Goal: Use online tool/utility: Utilize a website feature to perform a specific function

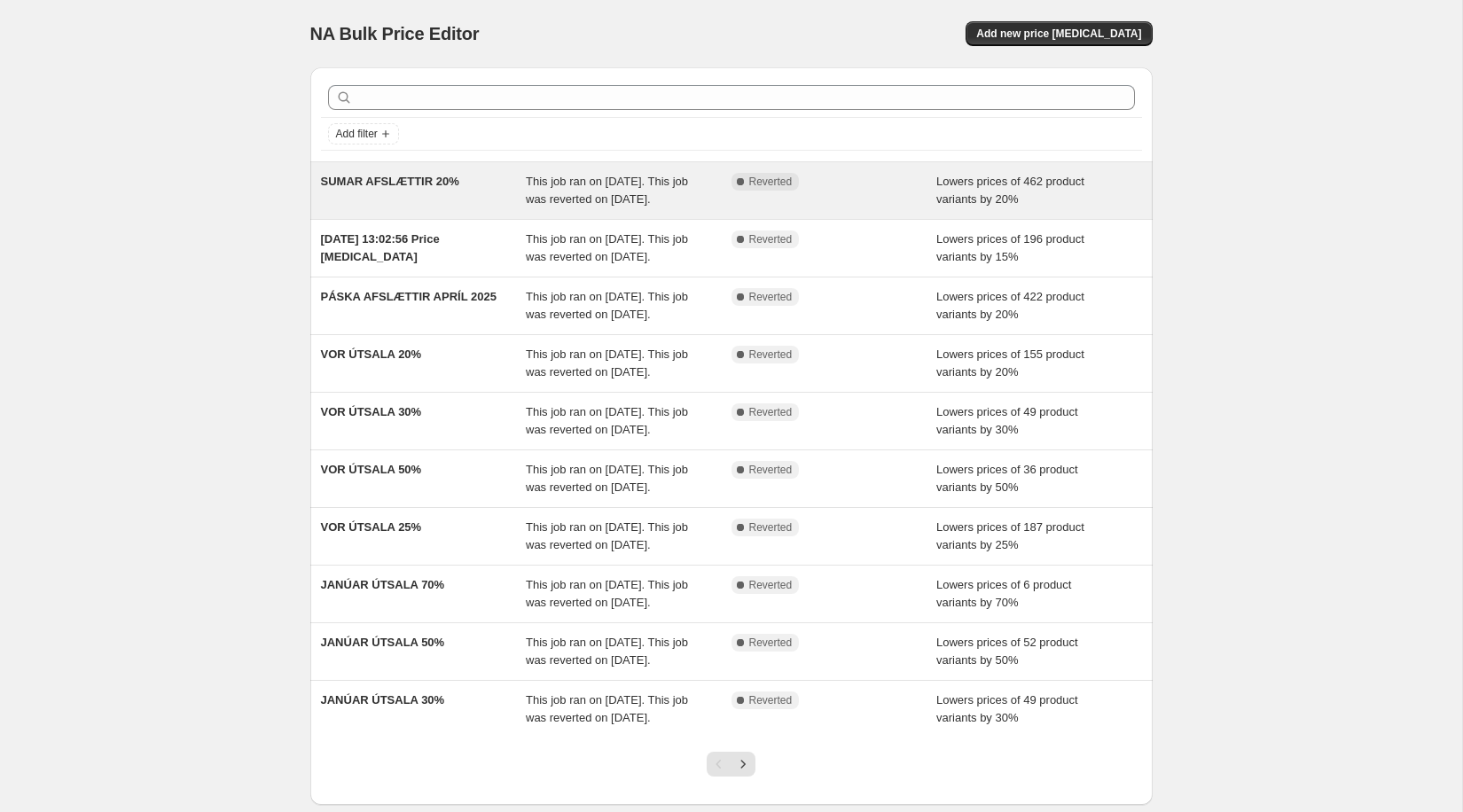
click at [602, 173] on div "This job ran on [DATE]. This job was reverted on [DATE]." at bounding box center [628, 190] width 206 height 35
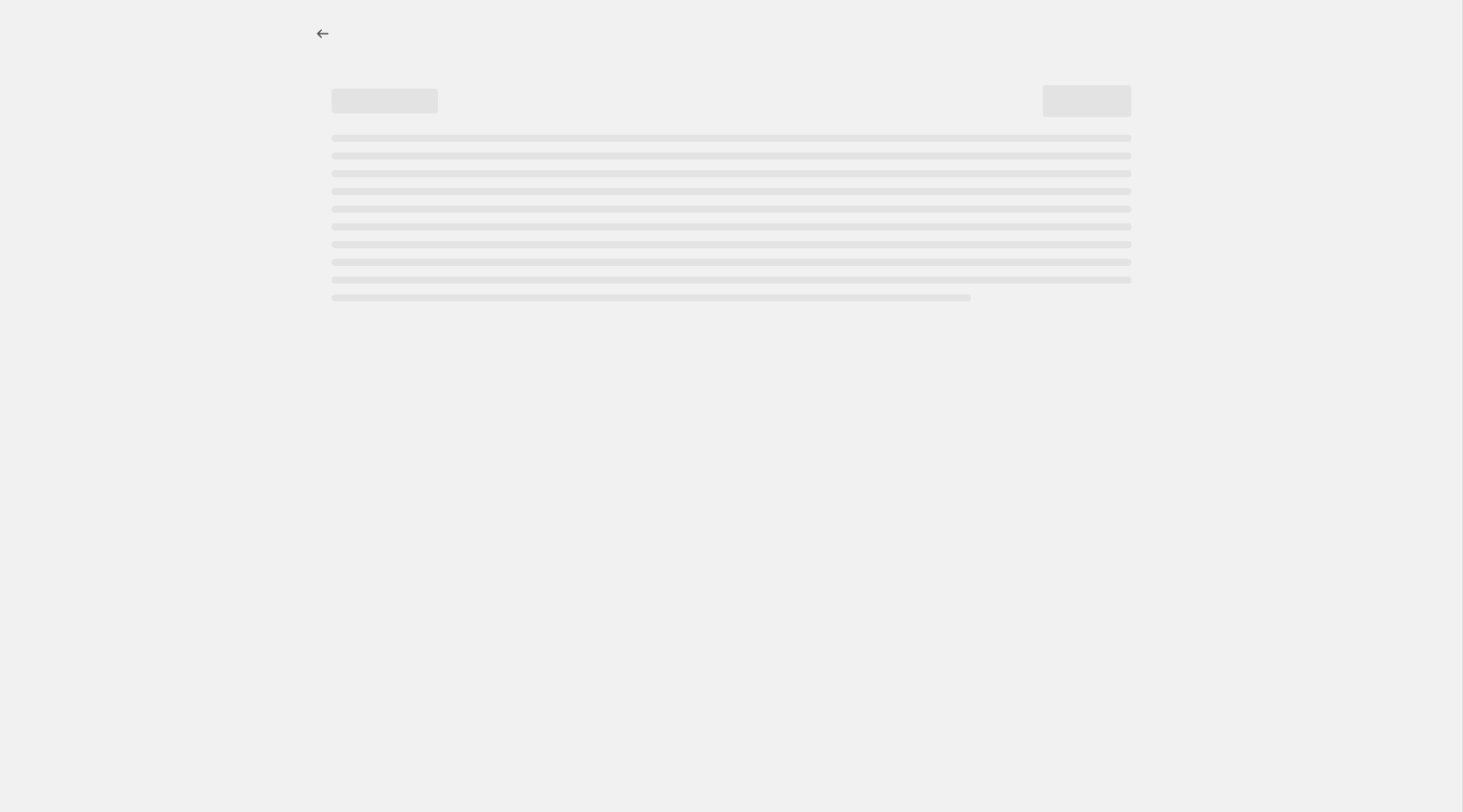
select select "percentage"
select select "collection"
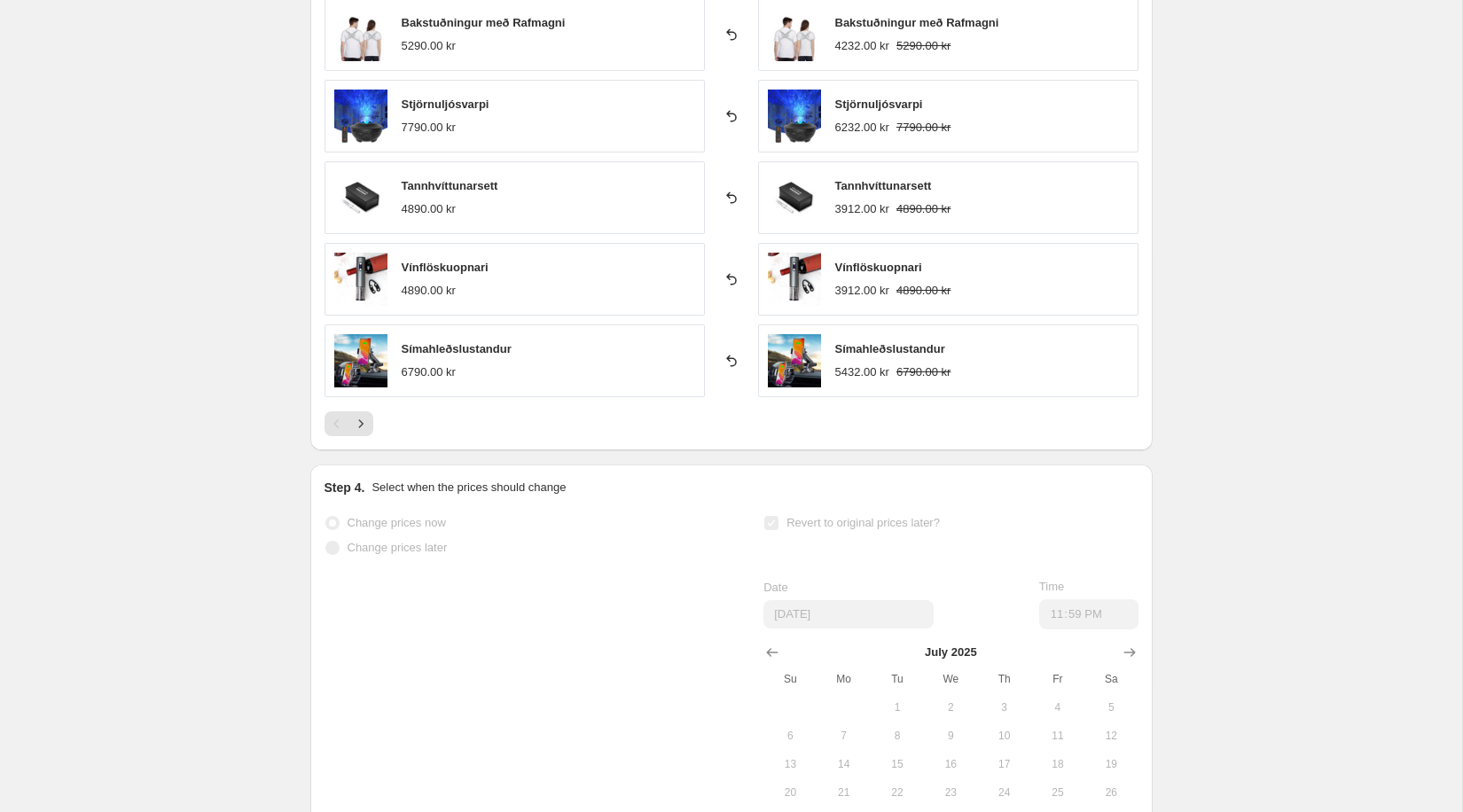
scroll to position [1366, 0]
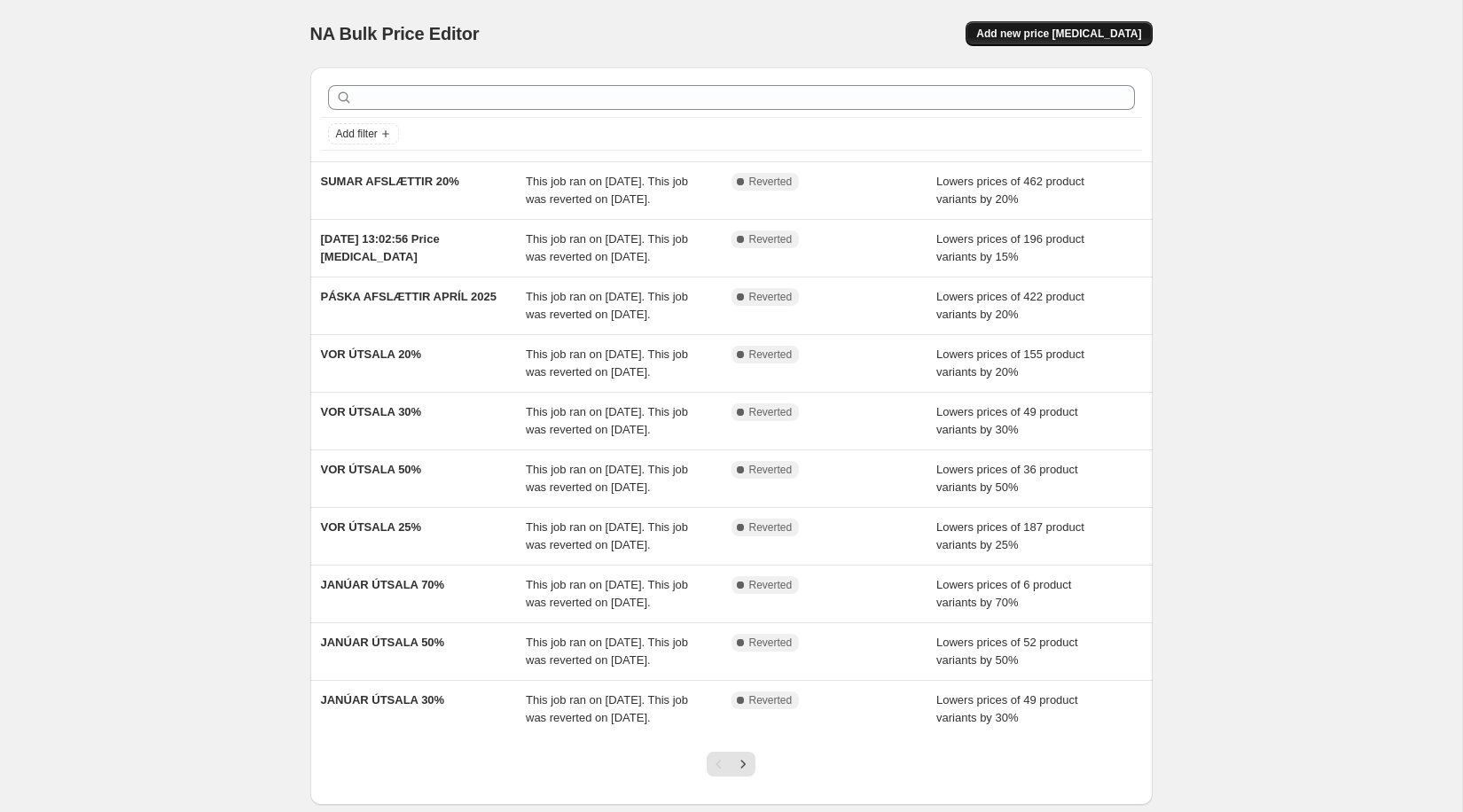
click at [1083, 26] on button "Add new price [MEDICAL_DATA]" at bounding box center [1059, 33] width 186 height 25
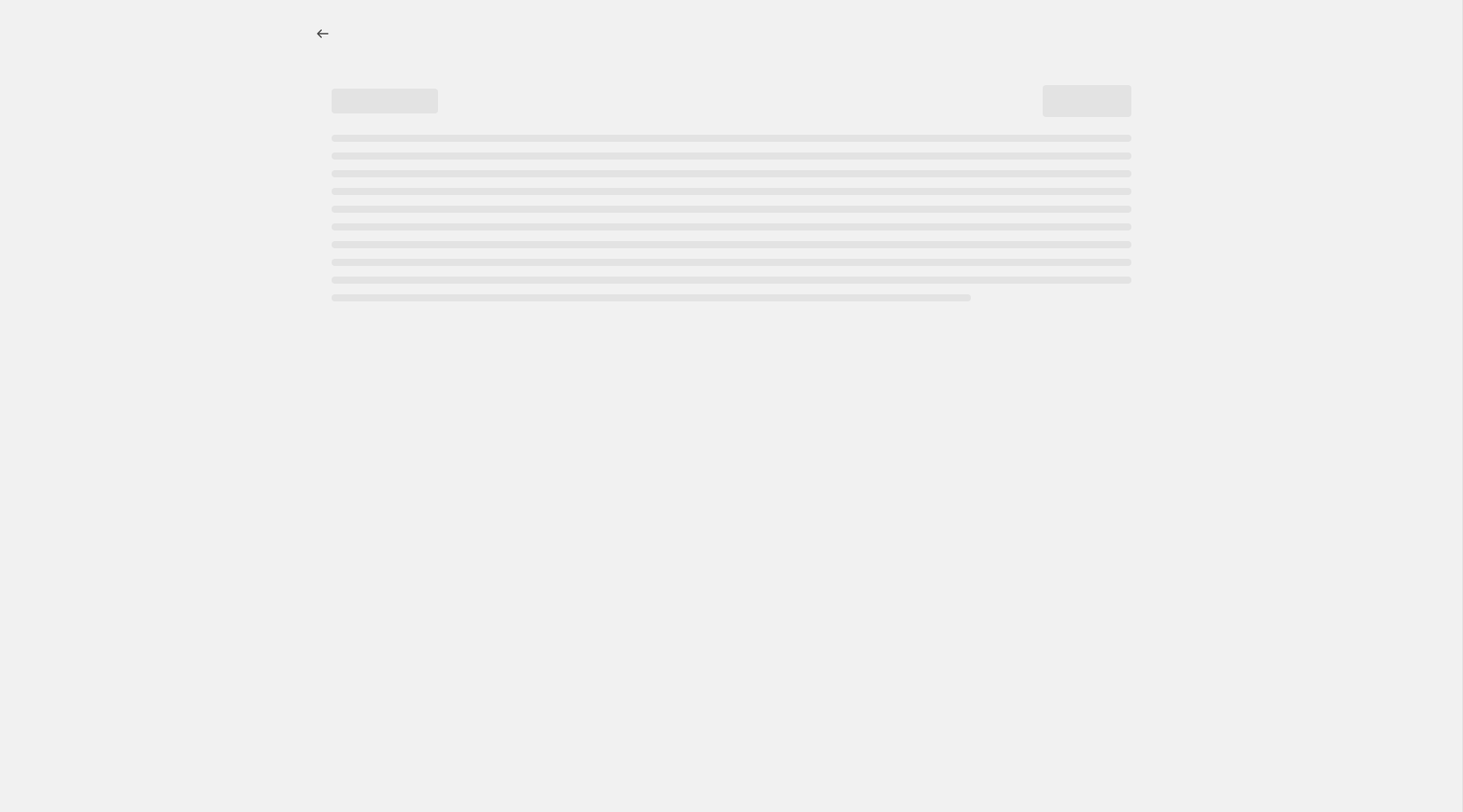
select select "percentage"
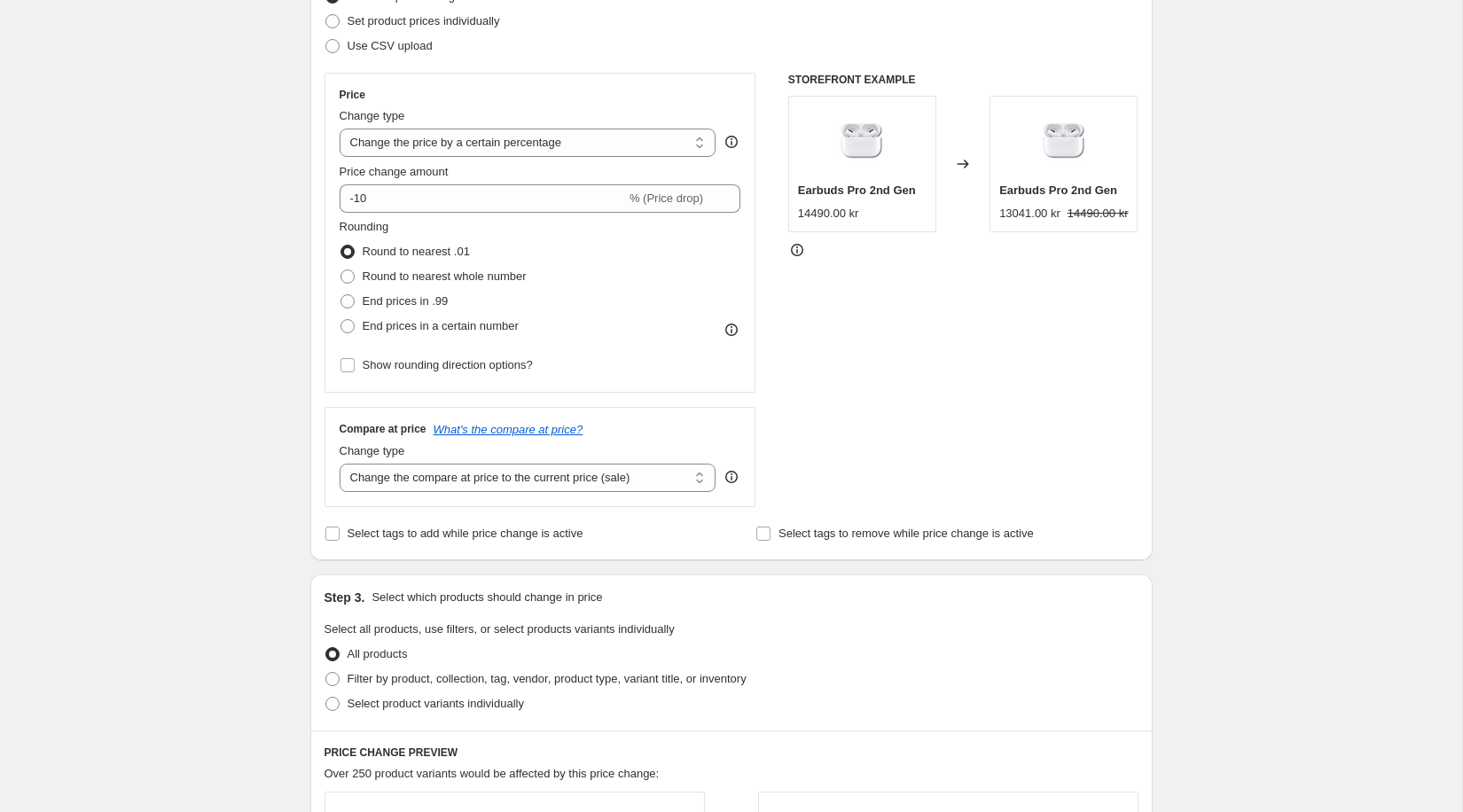
scroll to position [268, 0]
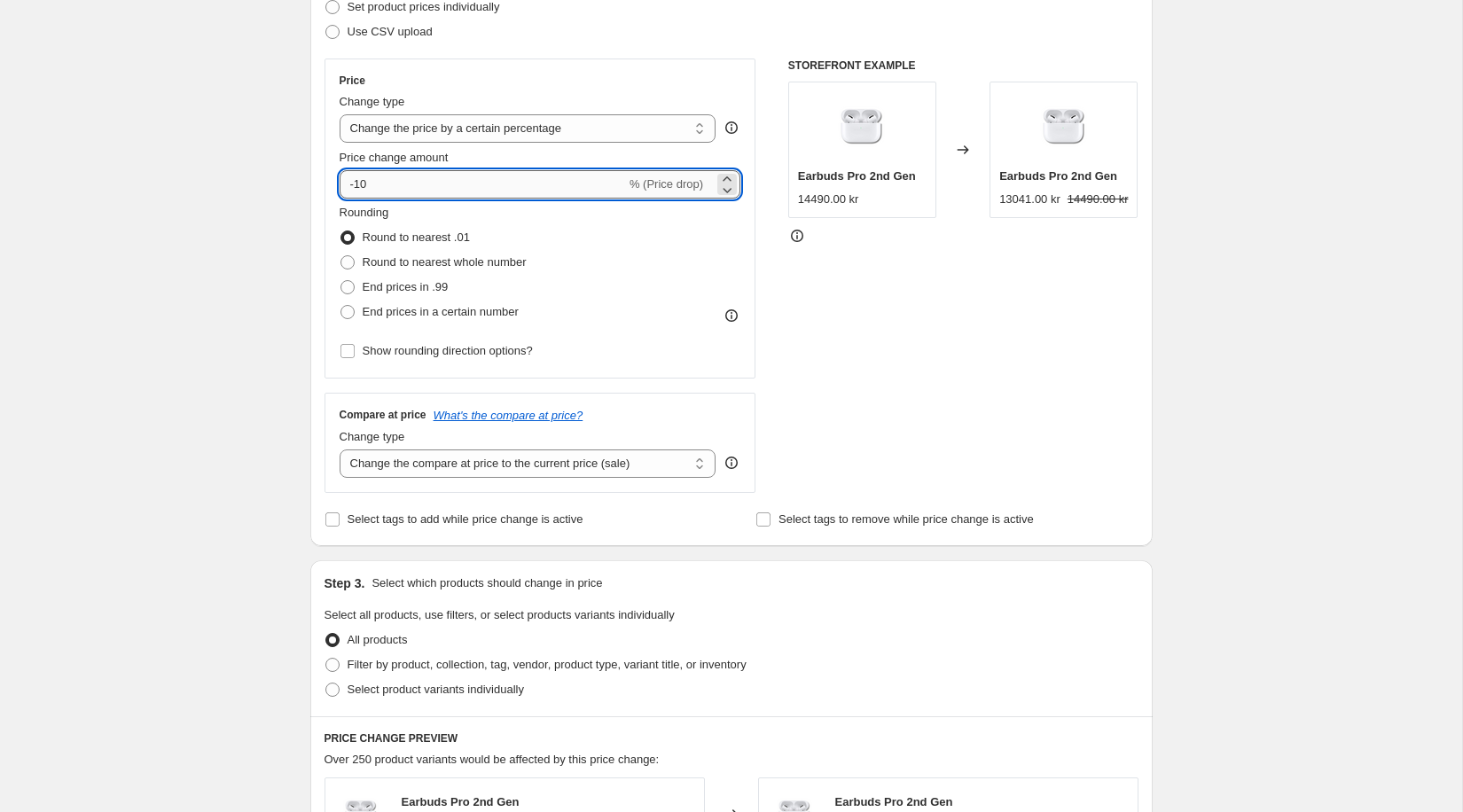
click at [371, 187] on input "-10" at bounding box center [483, 184] width 287 height 28
click at [179, 295] on div "Create new price change job. This page is ready Create new price change job Dra…" at bounding box center [731, 618] width 1462 height 1772
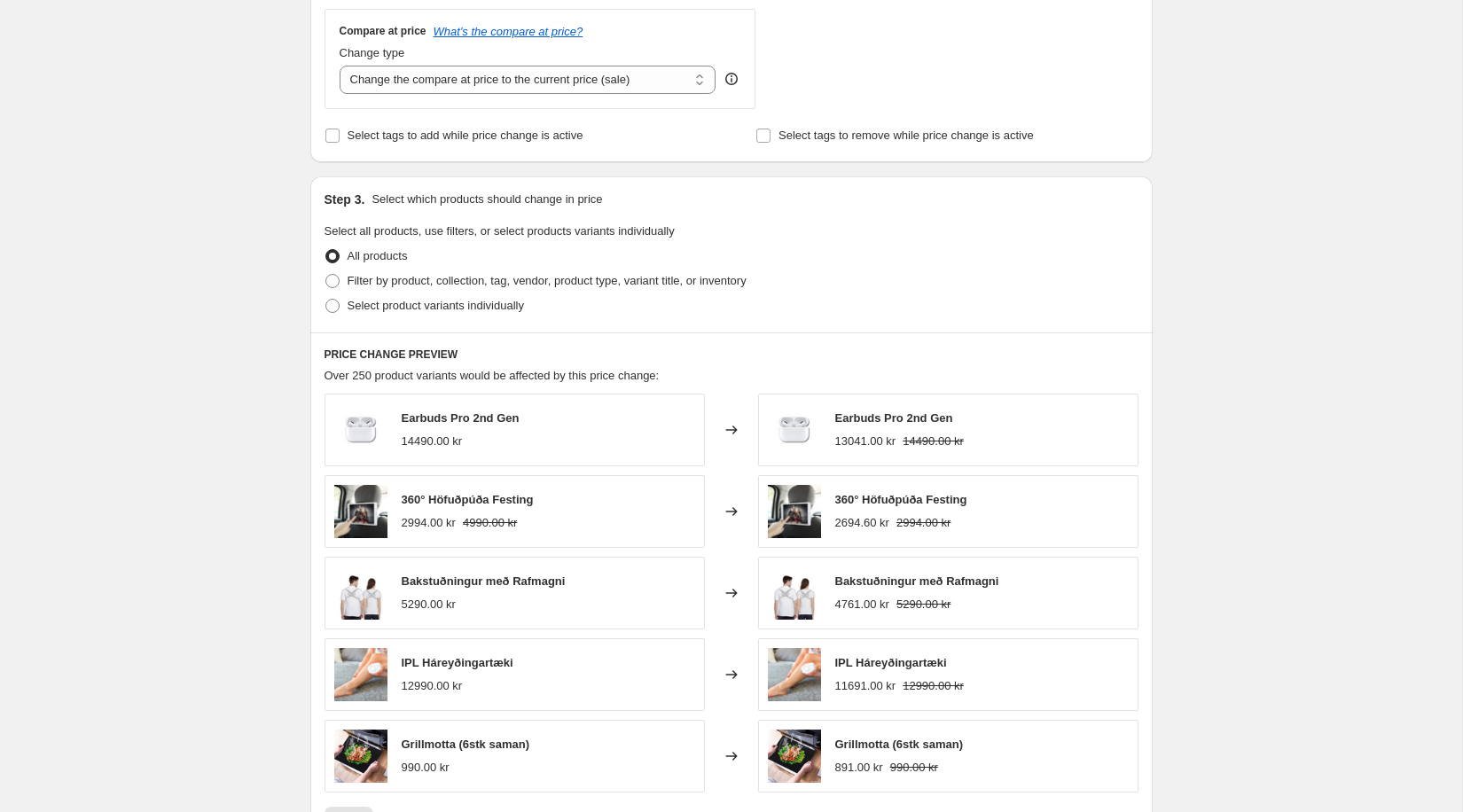
scroll to position [816, 0]
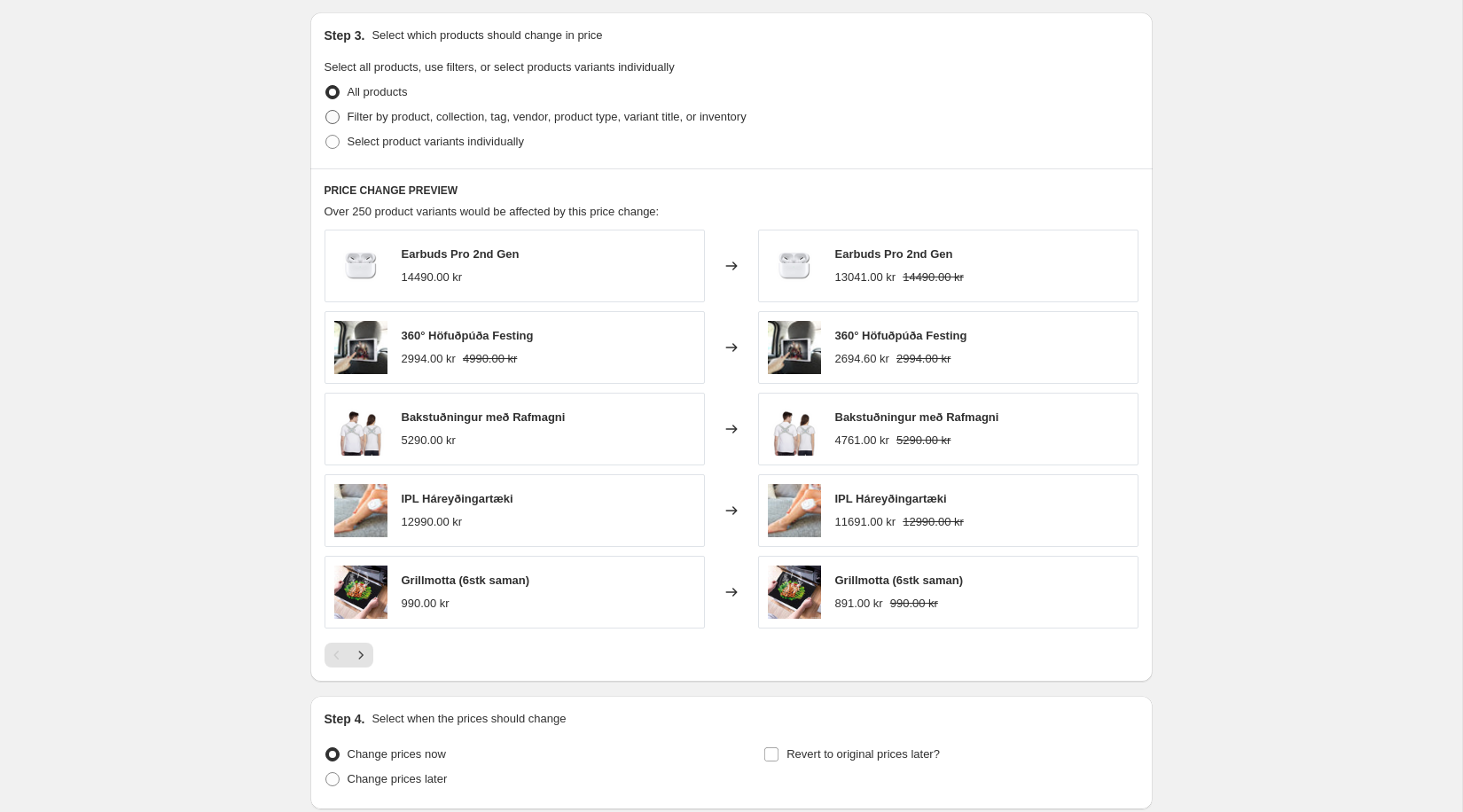
click at [394, 118] on span "Filter by product, collection, tag, vendor, product type, variant title, or inv…" at bounding box center [546, 117] width 398 height 13
click at [326, 111] on input "Filter by product, collection, tag, vendor, product type, variant title, or inv…" at bounding box center [325, 110] width 1 height 1
radio input "true"
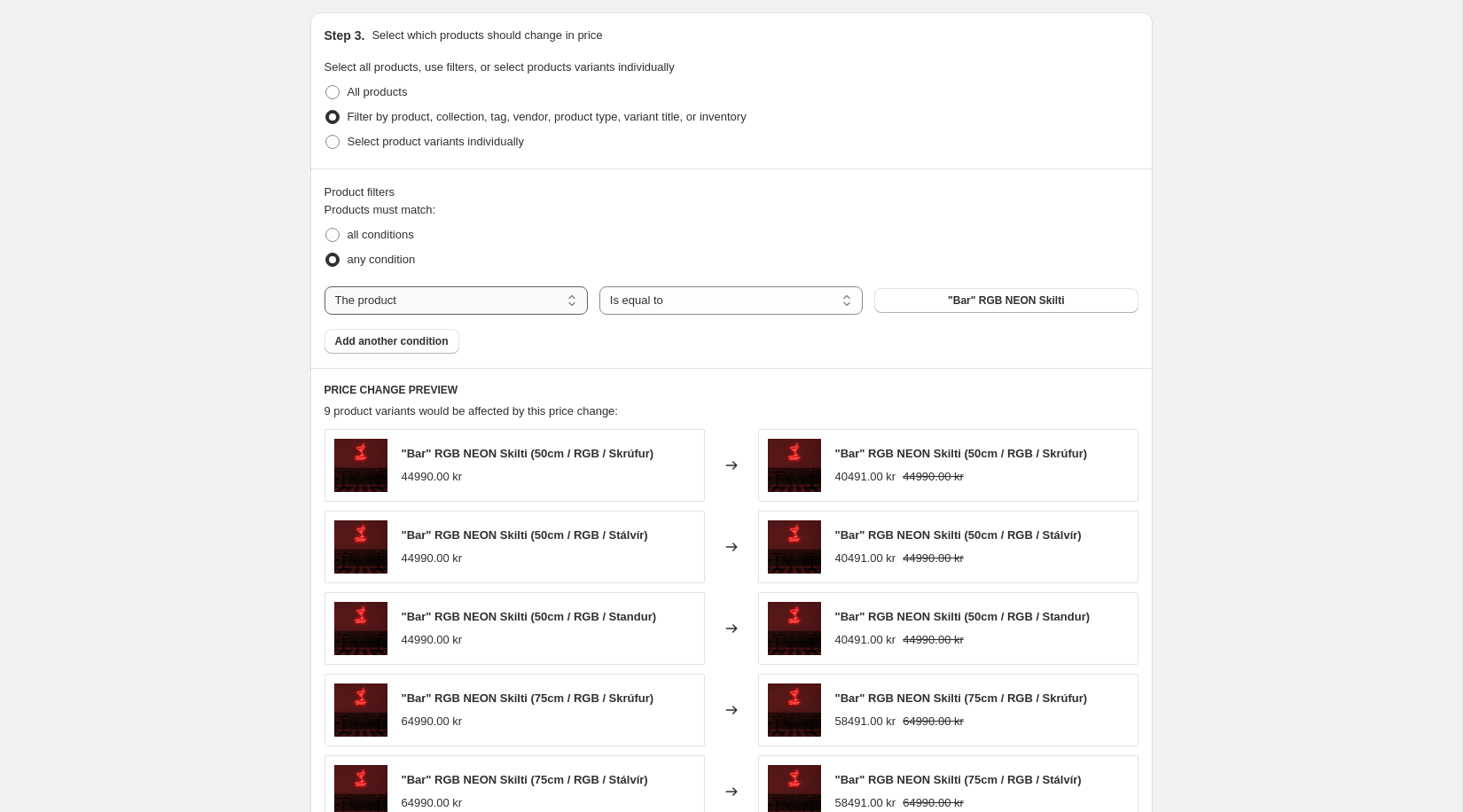
click at [482, 307] on select "The product The product's collection The product's tag The product's vendor The…" at bounding box center [456, 301] width 264 height 28
select select "collection"
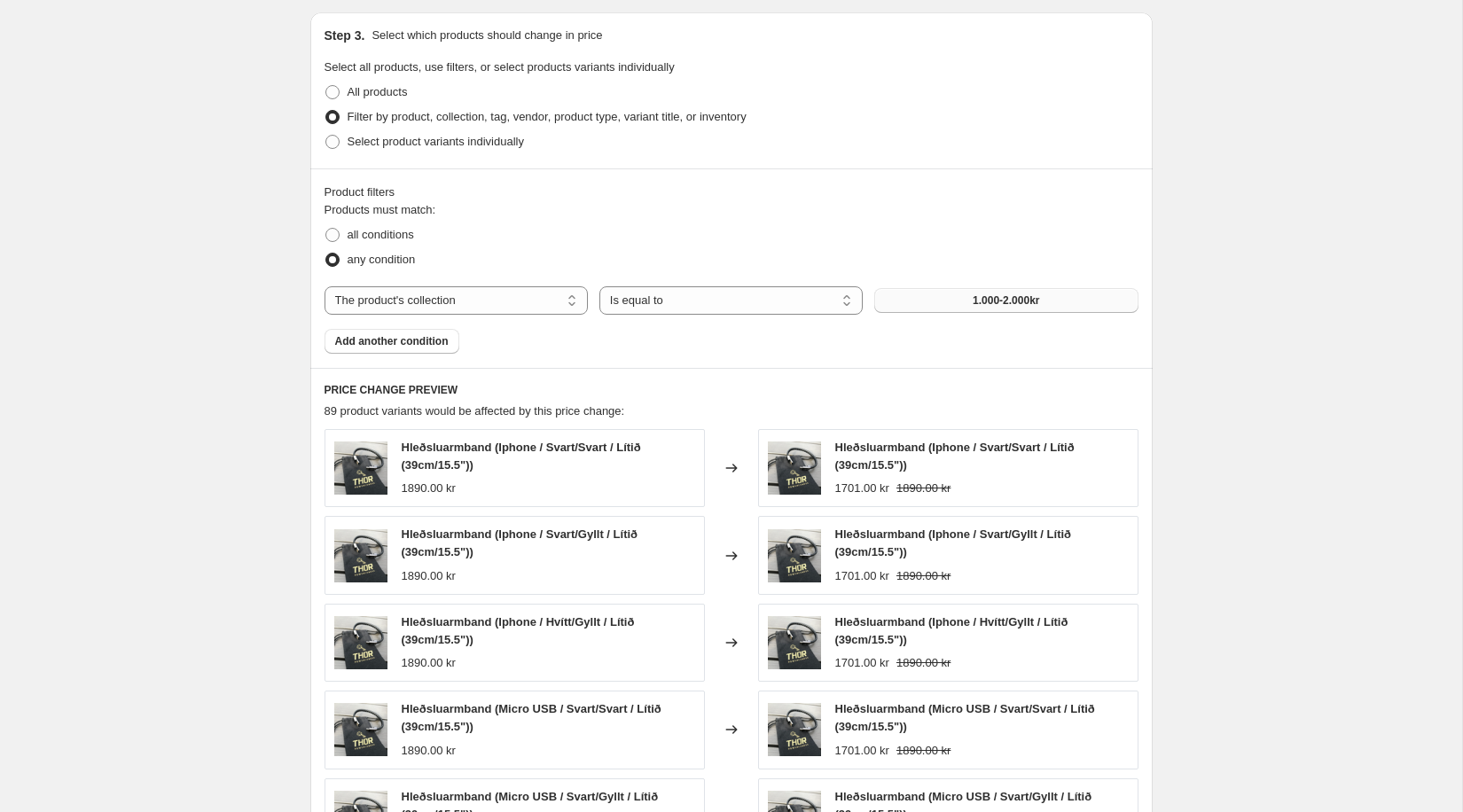
click at [972, 299] on span "1.000-2.000kr" at bounding box center [1006, 300] width 66 height 14
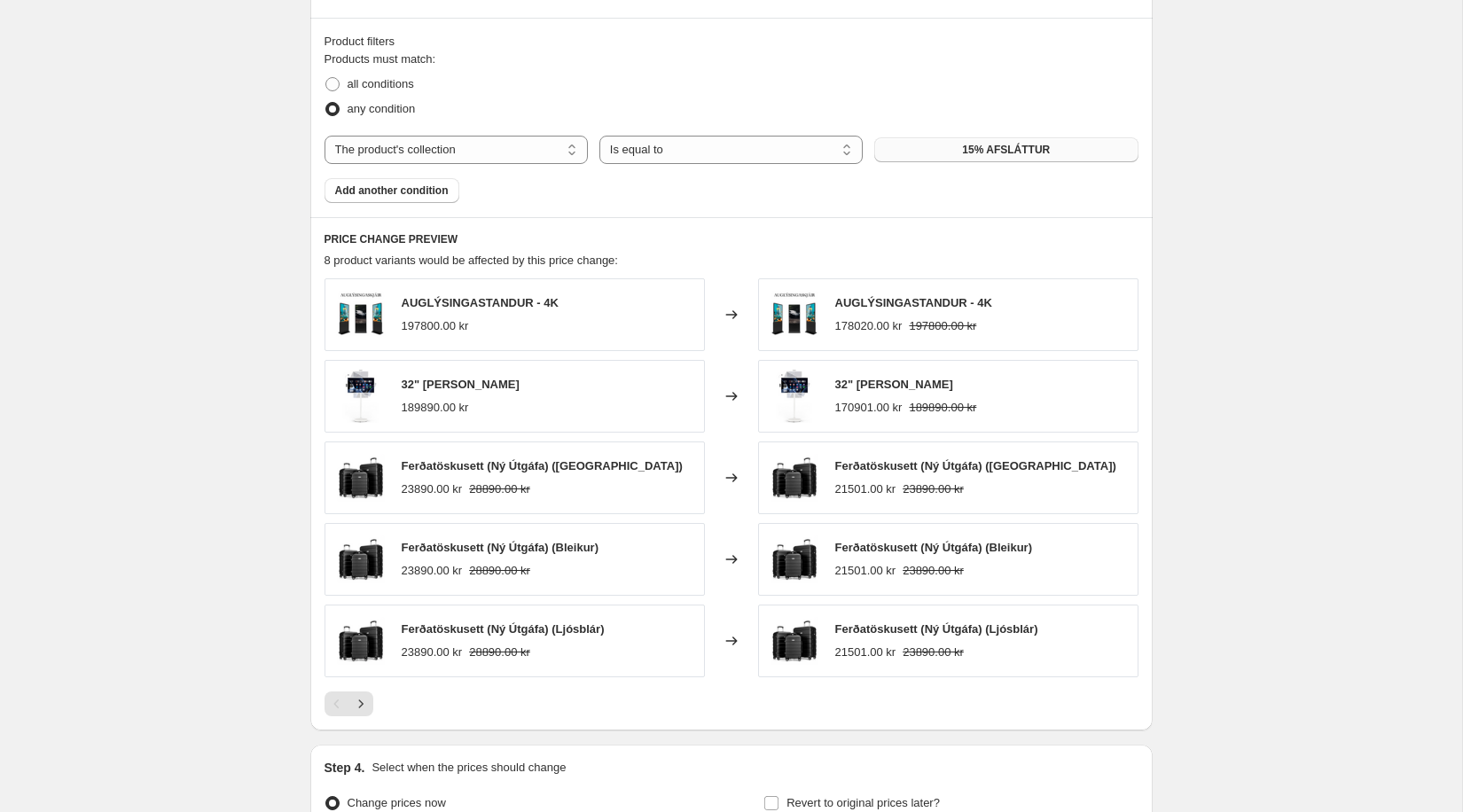
scroll to position [981, 0]
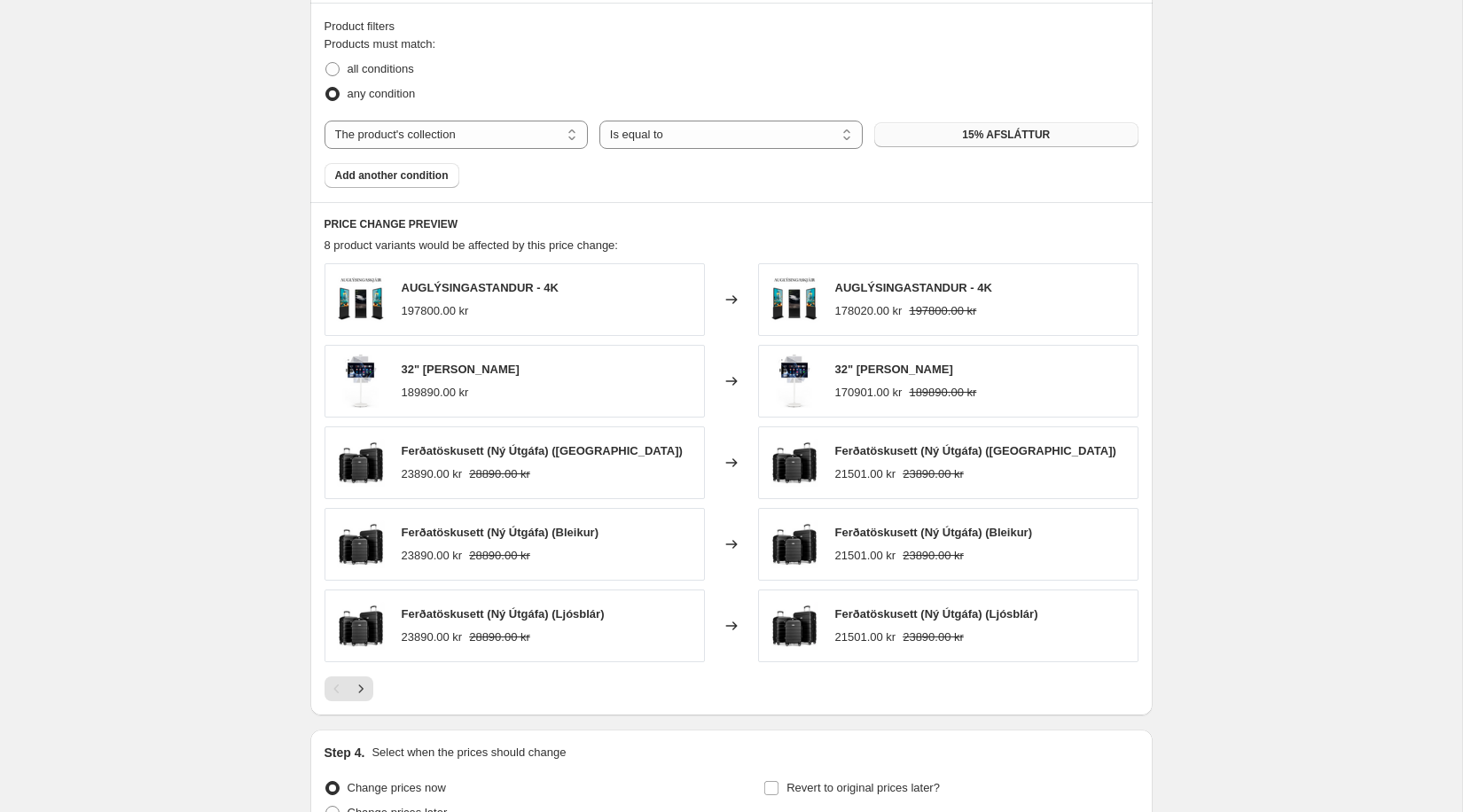
click at [980, 131] on span "15% AFSLÁTTUR" at bounding box center [1006, 135] width 88 height 14
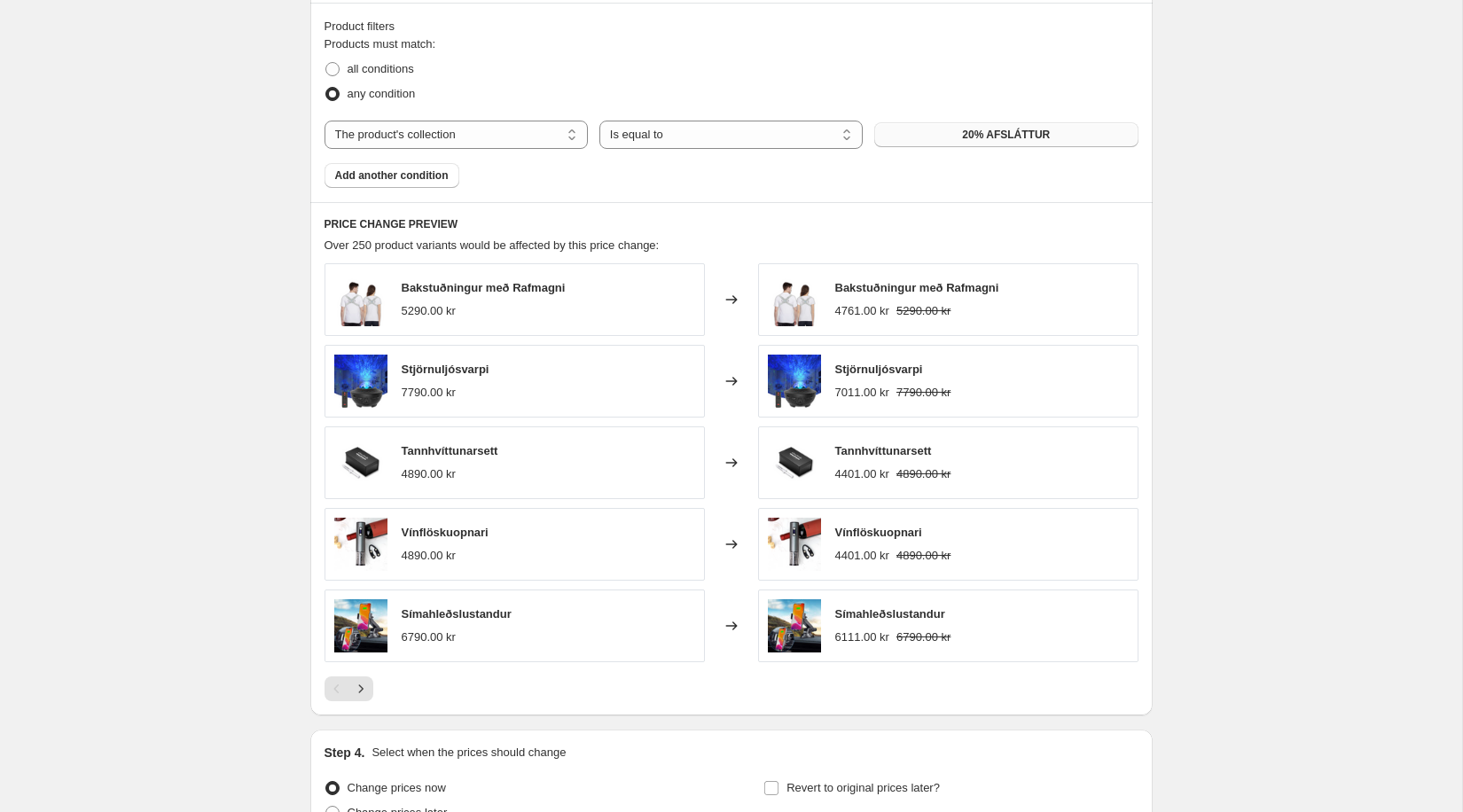
click at [971, 128] on span "20% AFSLÁTTUR" at bounding box center [1006, 135] width 88 height 14
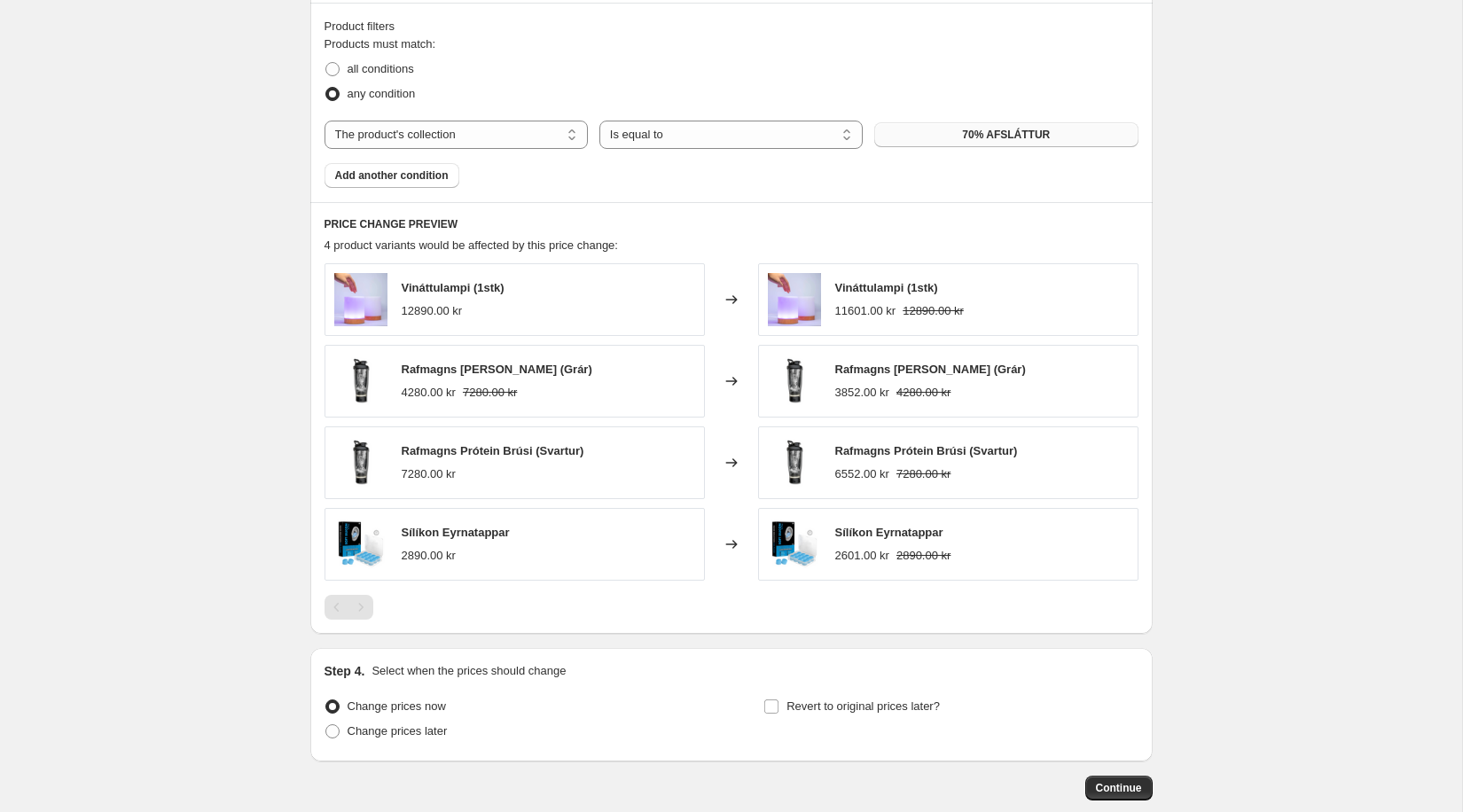
click at [938, 129] on button "70% AFSLÁTTUR" at bounding box center [1006, 135] width 264 height 25
